Goal: Transaction & Acquisition: Purchase product/service

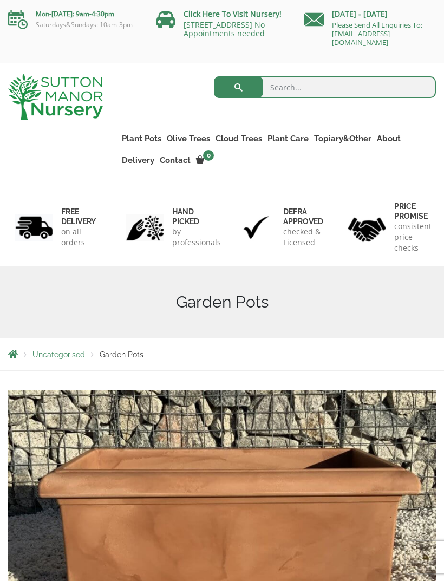
click at [311, 89] on input "search" at bounding box center [325, 87] width 222 height 22
click at [372, 90] on input "Pots" at bounding box center [325, 87] width 222 height 22
type input "Pots"
click at [236, 96] on button "submit" at bounding box center [238, 87] width 49 height 22
click at [178, 223] on h6 "hand picked" at bounding box center [196, 216] width 49 height 19
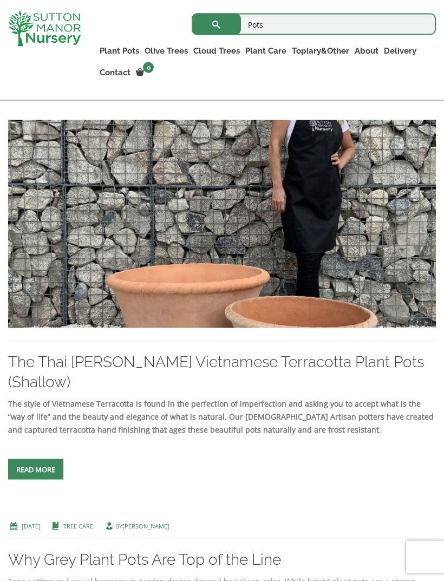
scroll to position [639, 0]
click at [47, 458] on link "Read more" at bounding box center [35, 468] width 55 height 21
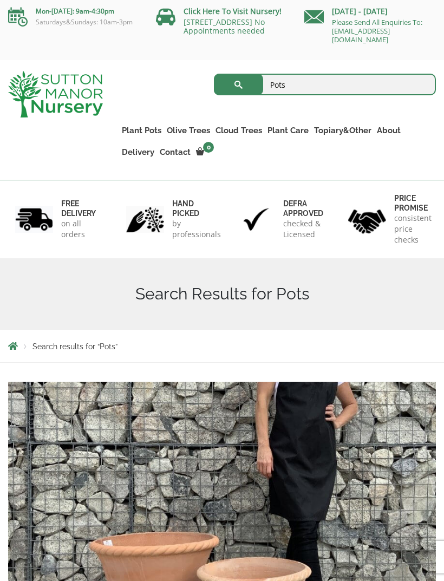
scroll to position [0, 0]
